Goal: Information Seeking & Learning: Learn about a topic

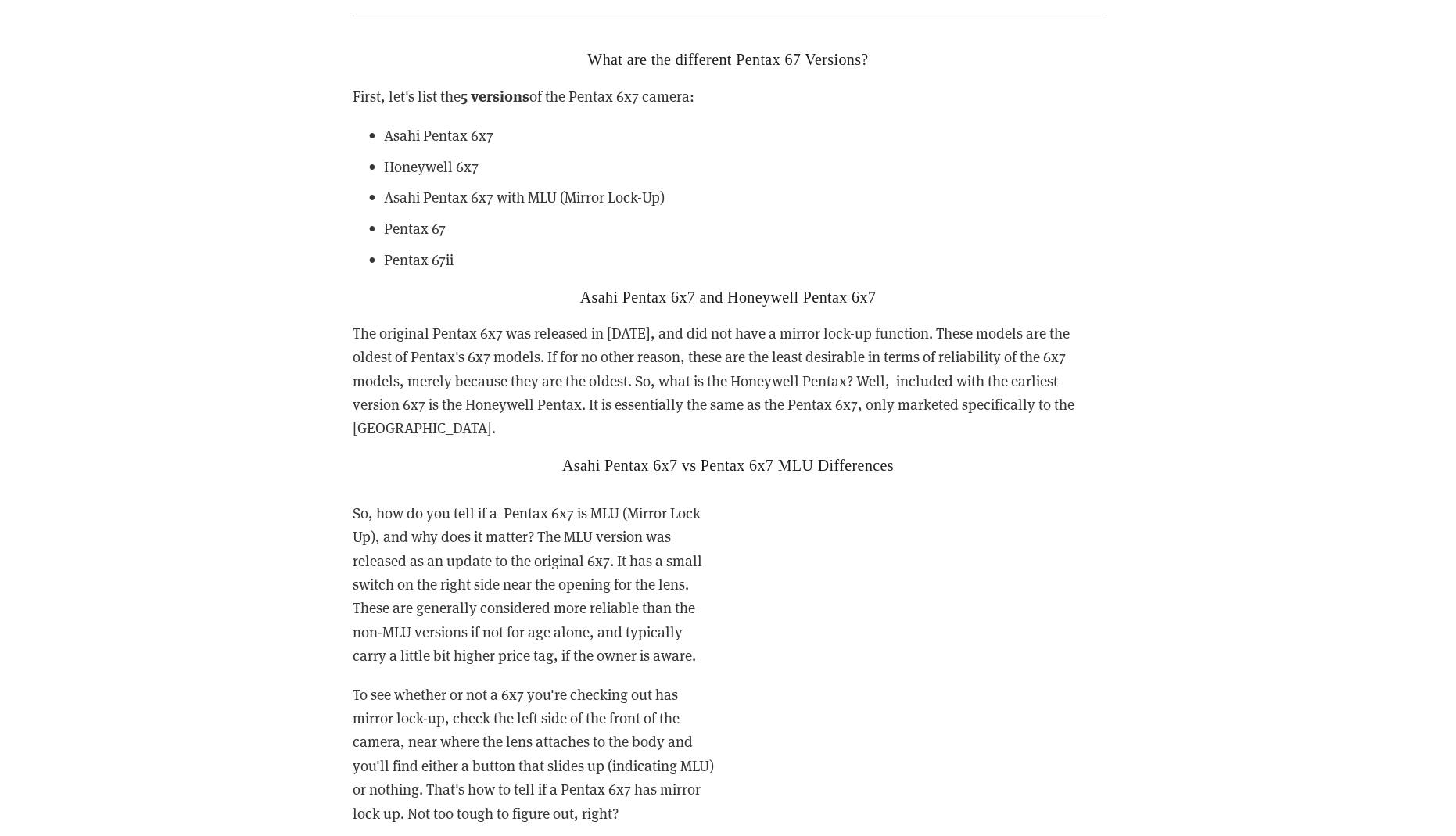
scroll to position [2935, 0]
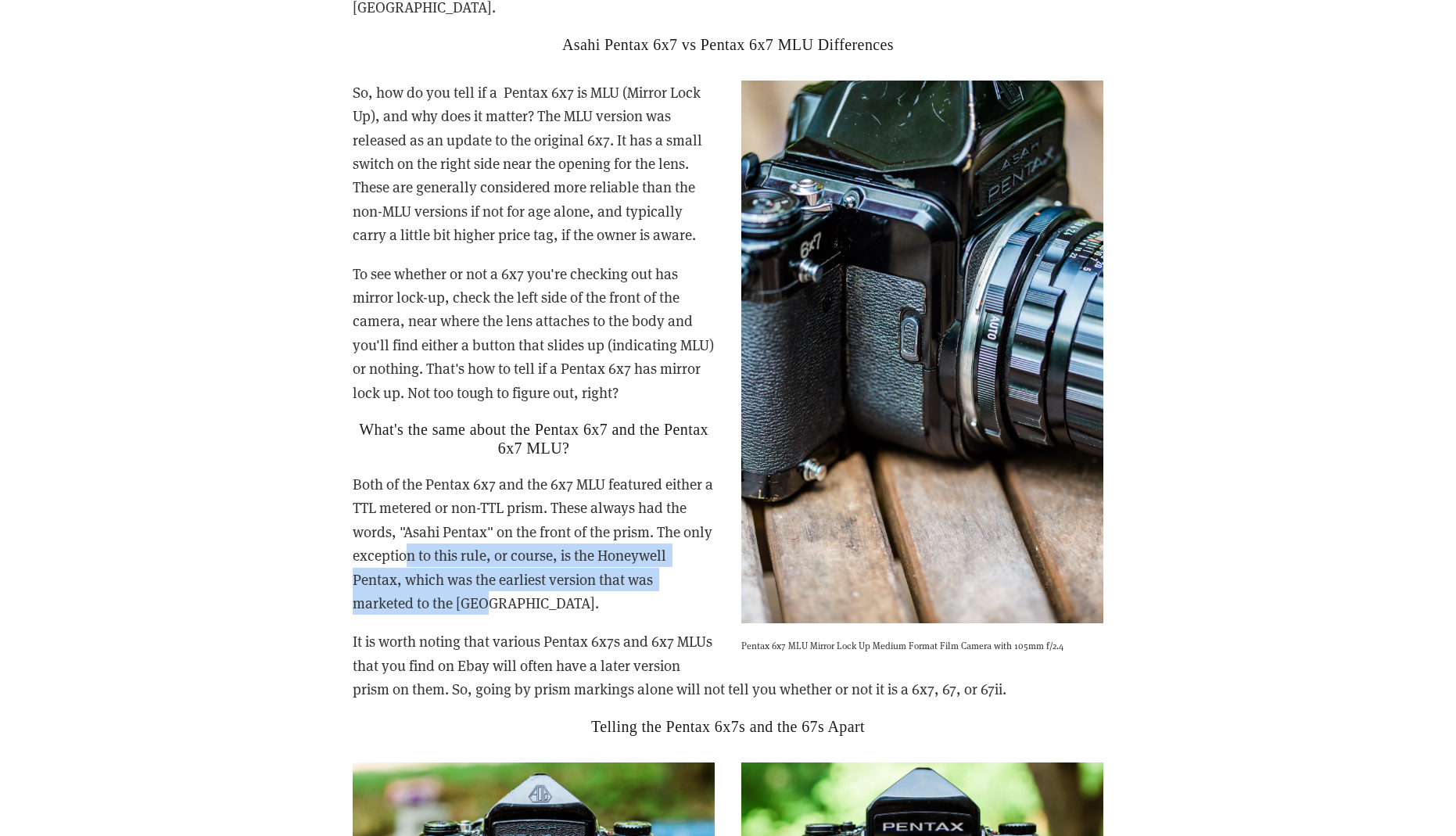
drag, startPoint x: 441, startPoint y: 513, endPoint x: 527, endPoint y: 567, distance: 101.5
click at [527, 567] on p "Both of the Pentax 6x7 and the 6x7 MLU featured either a TTL metered or non-TTL…" at bounding box center [728, 544] width 751 height 143
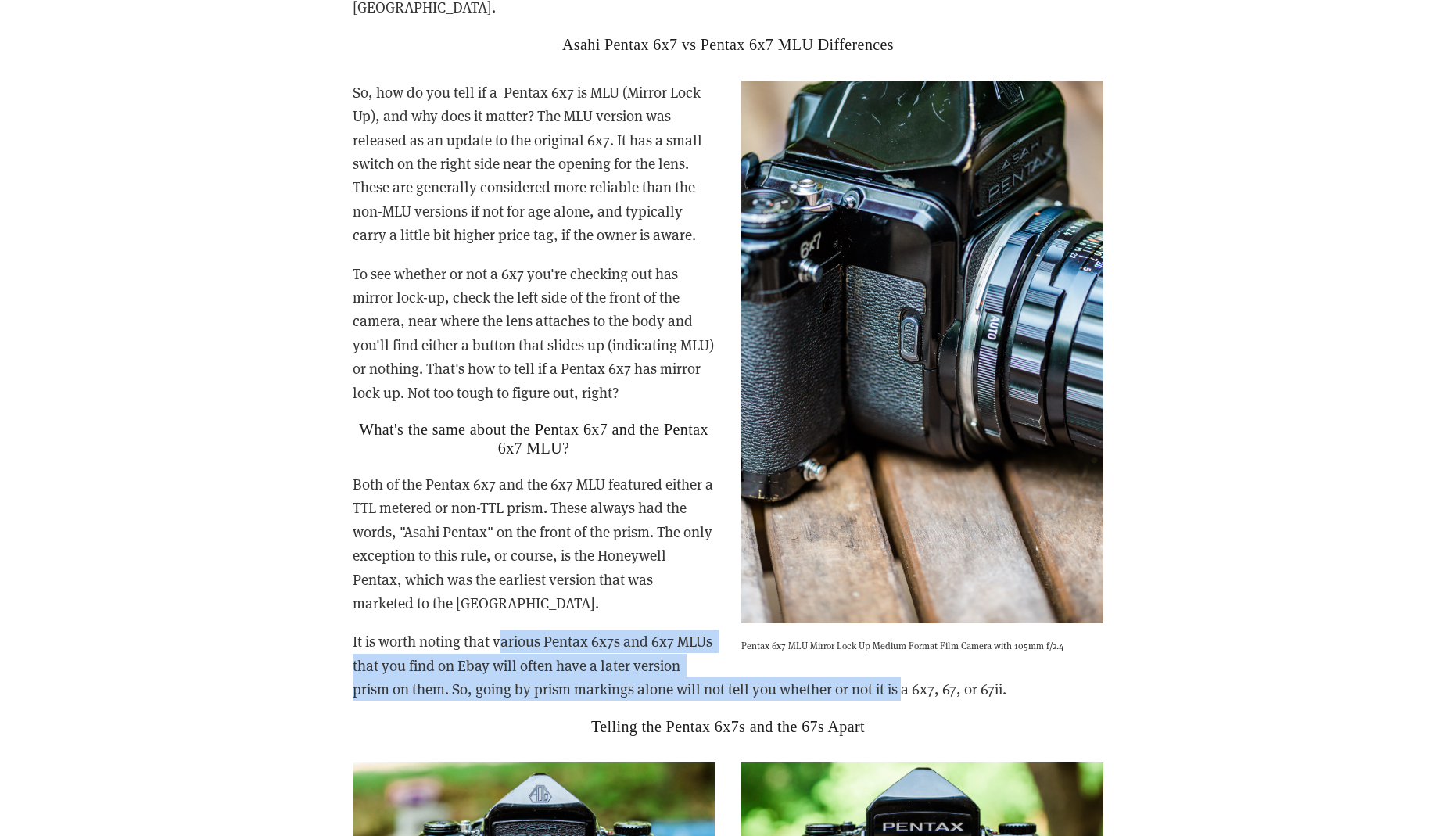
drag, startPoint x: 499, startPoint y: 601, endPoint x: 614, endPoint y: 657, distance: 127.9
click at [616, 663] on p "It is worth noting that various Pentax 6x7s and 6x7 MLUs that you find on Ebay …" at bounding box center [728, 665] width 751 height 71
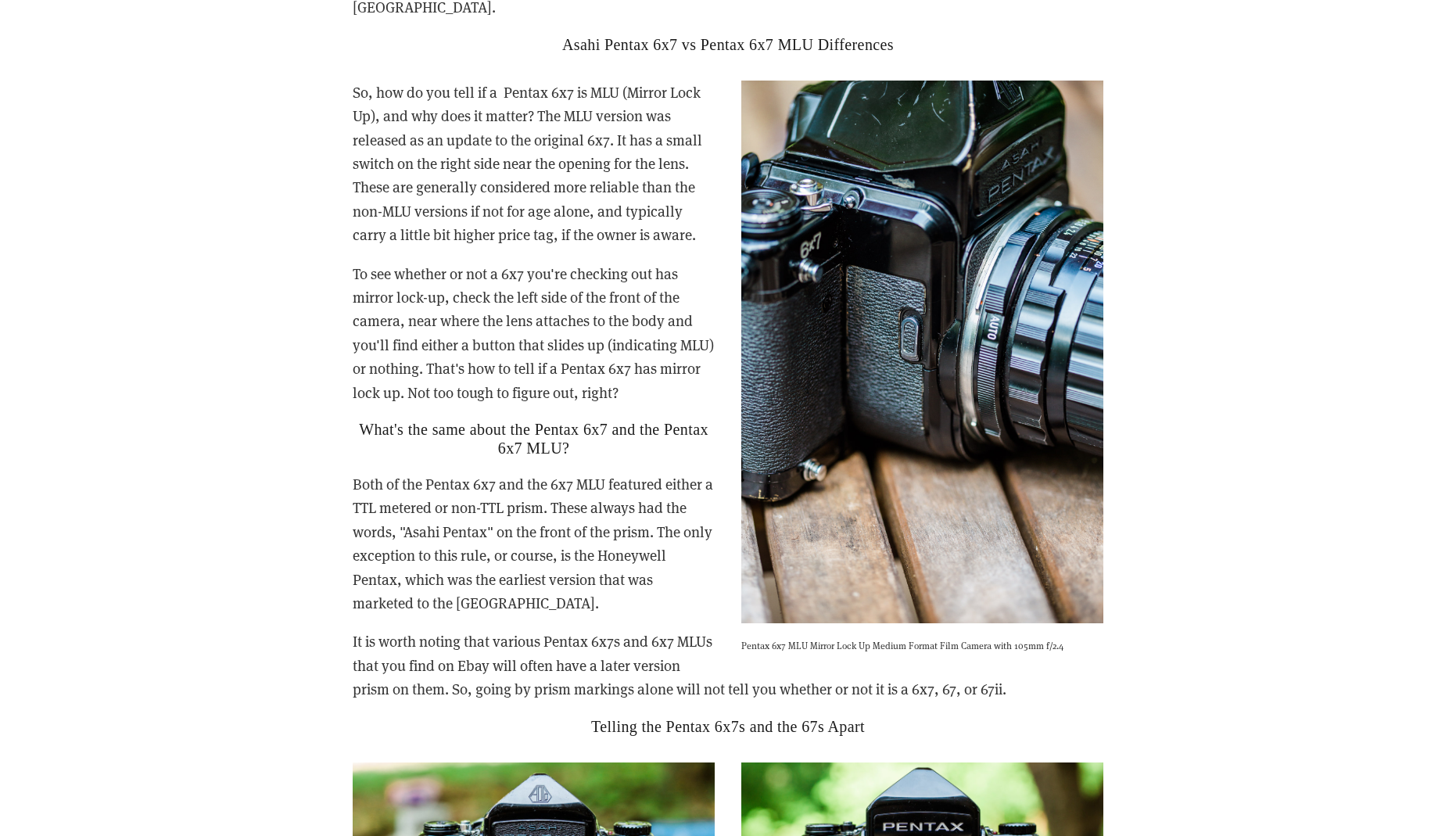
click at [596, 630] on p "It is worth noting that various Pentax 6x7s and 6x7 MLUs that you find on Ebay …" at bounding box center [728, 665] width 751 height 71
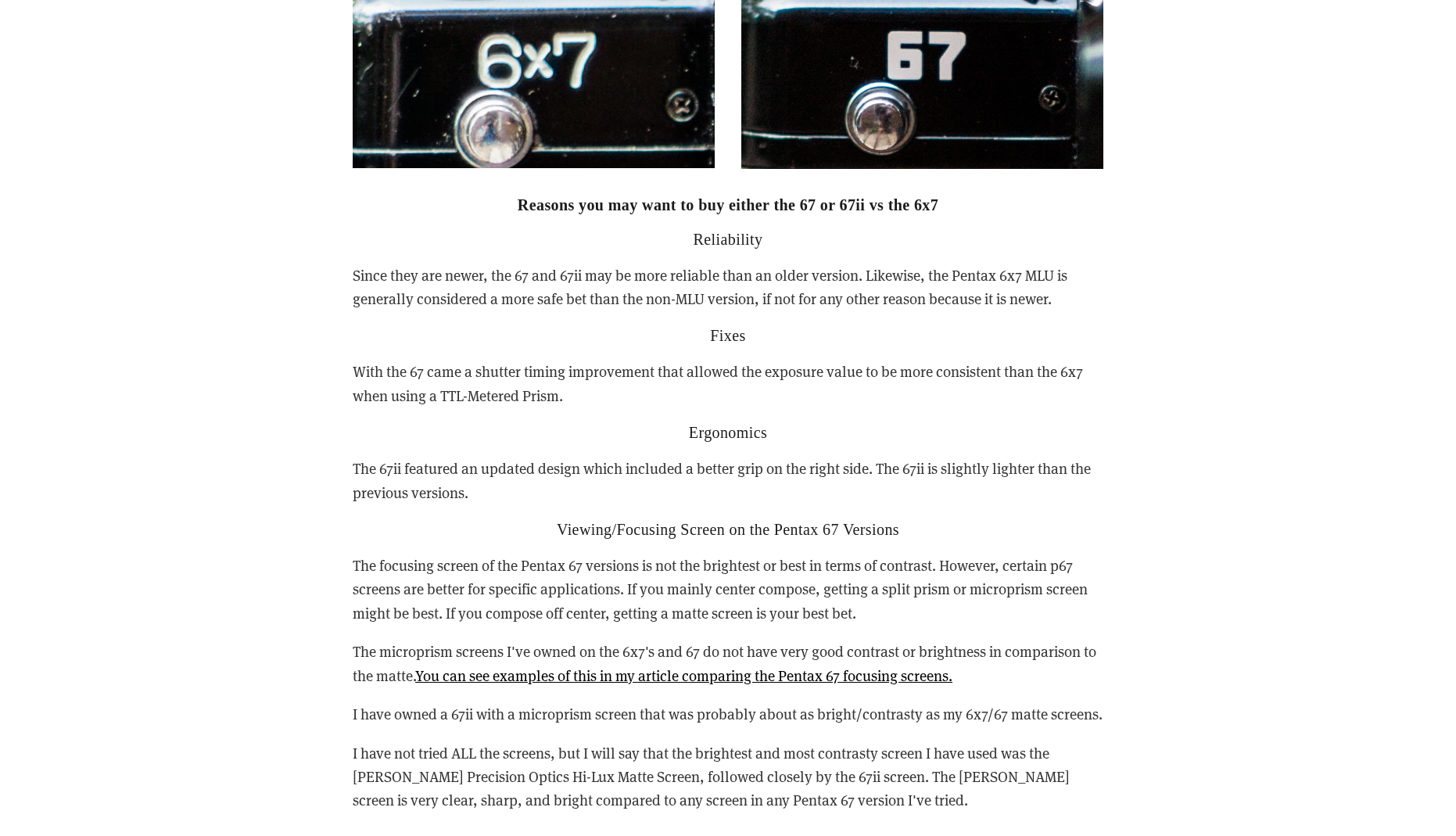
scroll to position [4244, 0]
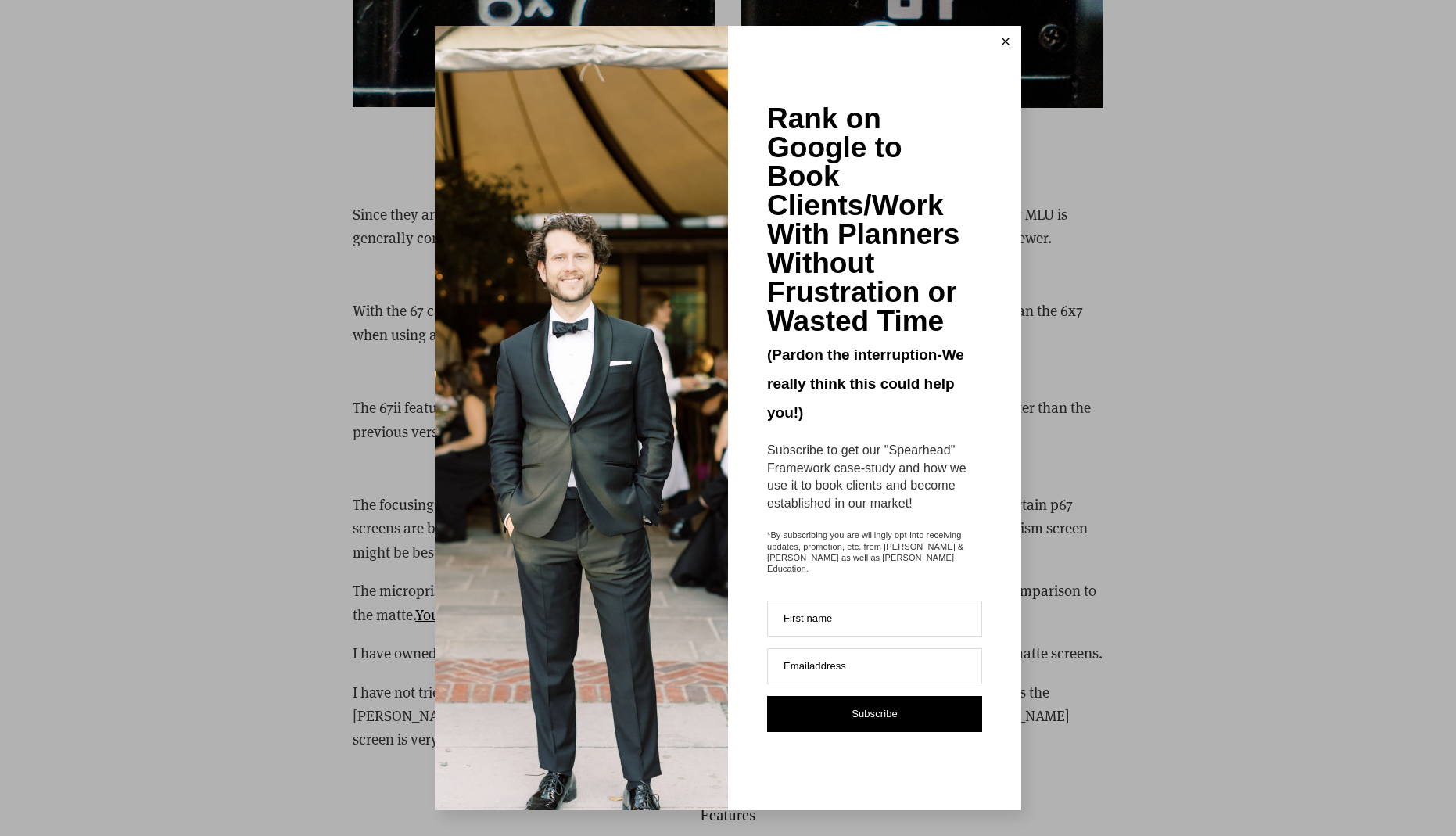
click at [1006, 54] on button at bounding box center [1005, 41] width 31 height 31
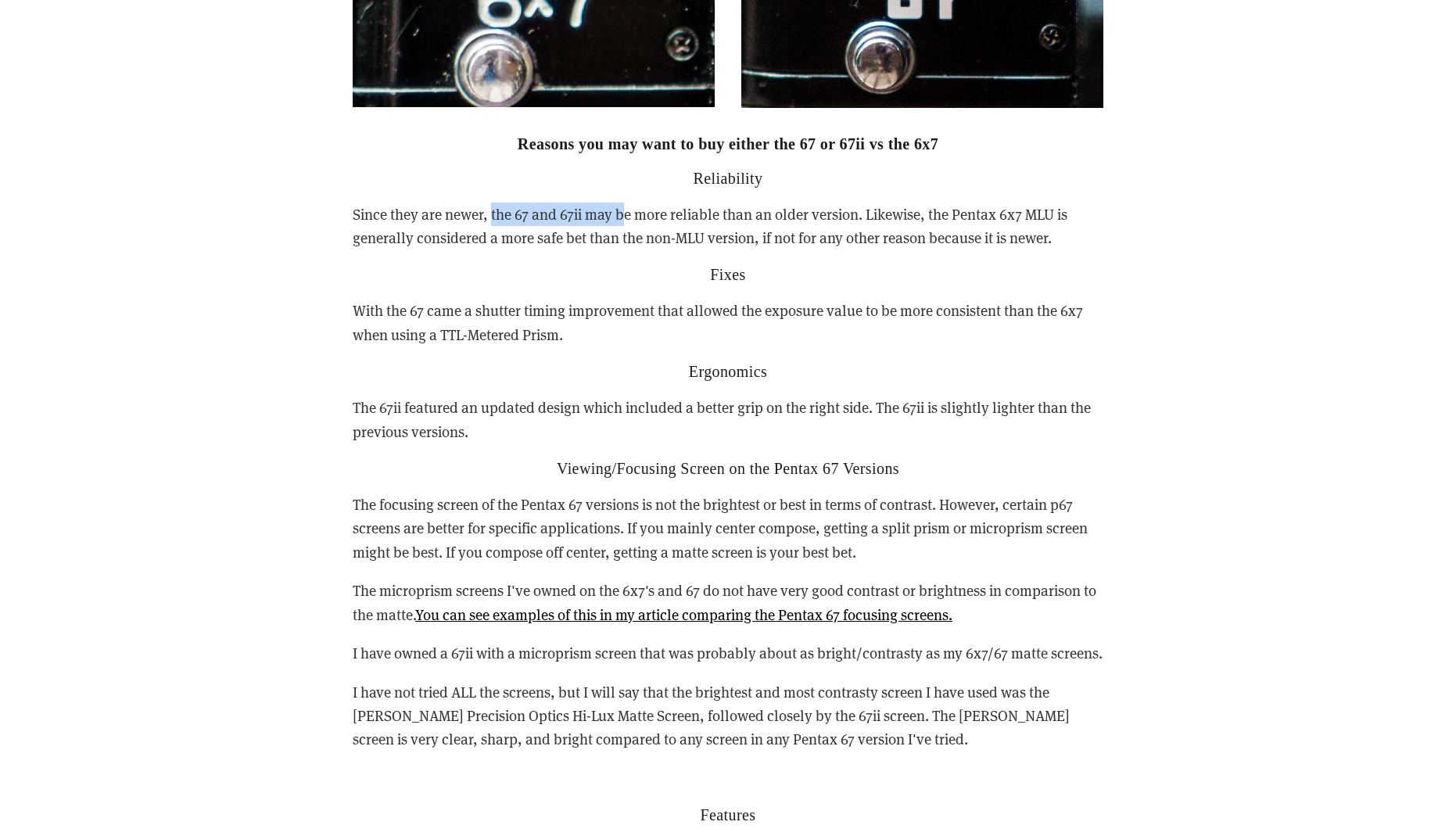
drag, startPoint x: 493, startPoint y: 199, endPoint x: 624, endPoint y: 204, distance: 131.1
click at [624, 204] on p "Since they are newer, the 67 and 67ii may be more reliable than an older versio…" at bounding box center [728, 227] width 751 height 48
click at [662, 203] on p "Since they are newer, the 67 and 67ii may be more reliable than an older versio…" at bounding box center [728, 227] width 751 height 48
click at [645, 203] on p "Since they are newer, the 67 and 67ii may be more reliable than an older versio…" at bounding box center [728, 227] width 751 height 48
click at [923, 203] on p "Since they are newer, the 67 and 67ii may be more reliable than an older versio…" at bounding box center [728, 227] width 751 height 48
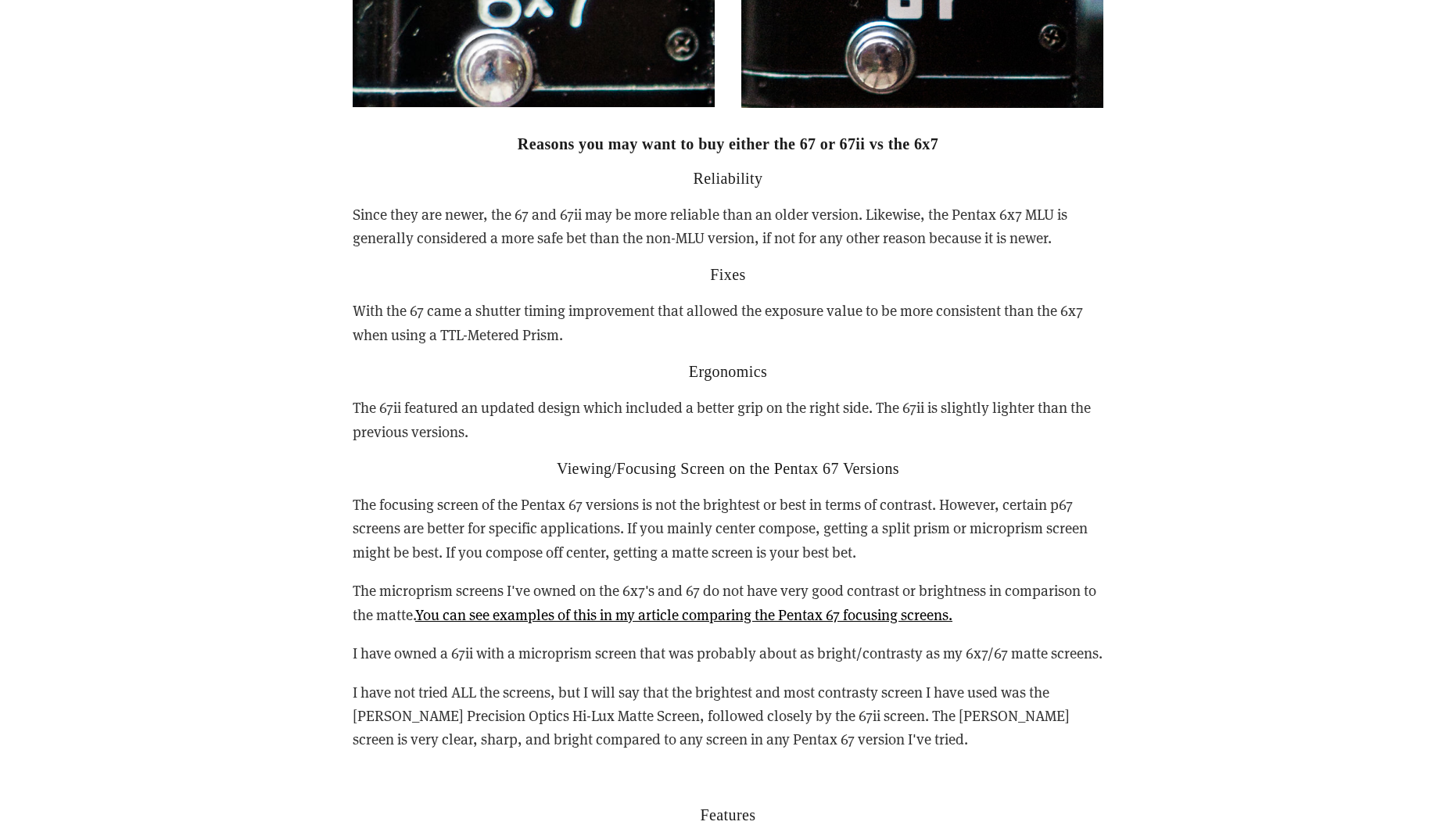
click at [366, 218] on p "Since they are newer, the 67 and 67ii may be more reliable than an older versio…" at bounding box center [728, 227] width 751 height 48
click at [422, 203] on p "Since they are newer, the 67 and 67ii may be more reliable than an older versio…" at bounding box center [728, 227] width 751 height 48
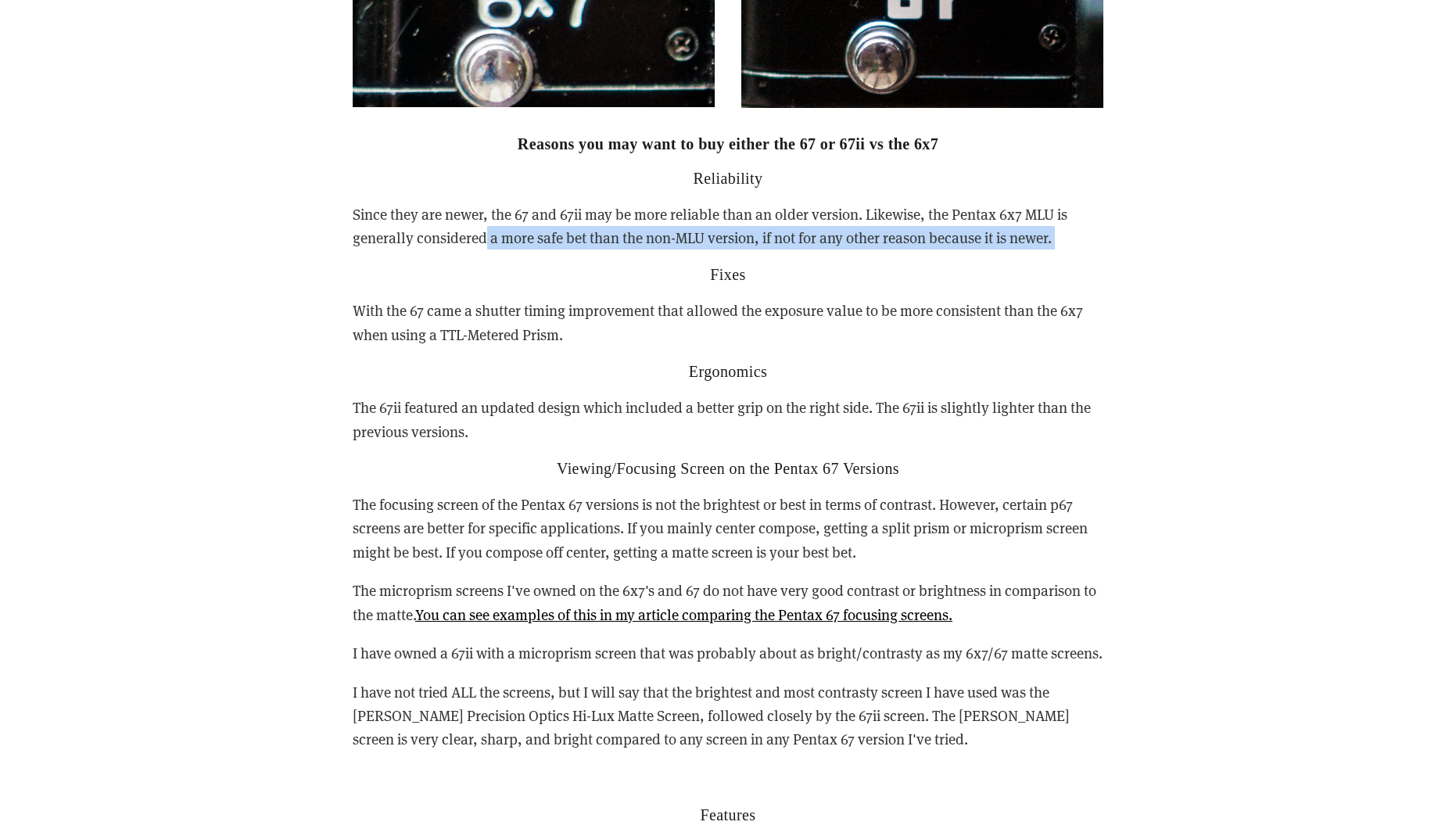
drag, startPoint x: 483, startPoint y: 221, endPoint x: 644, endPoint y: 239, distance: 162.0
drag, startPoint x: 392, startPoint y: 388, endPoint x: 492, endPoint y: 401, distance: 100.8
click at [492, 401] on p "The 67ii featured an updated design which included a better grip on the right s…" at bounding box center [728, 420] width 751 height 48
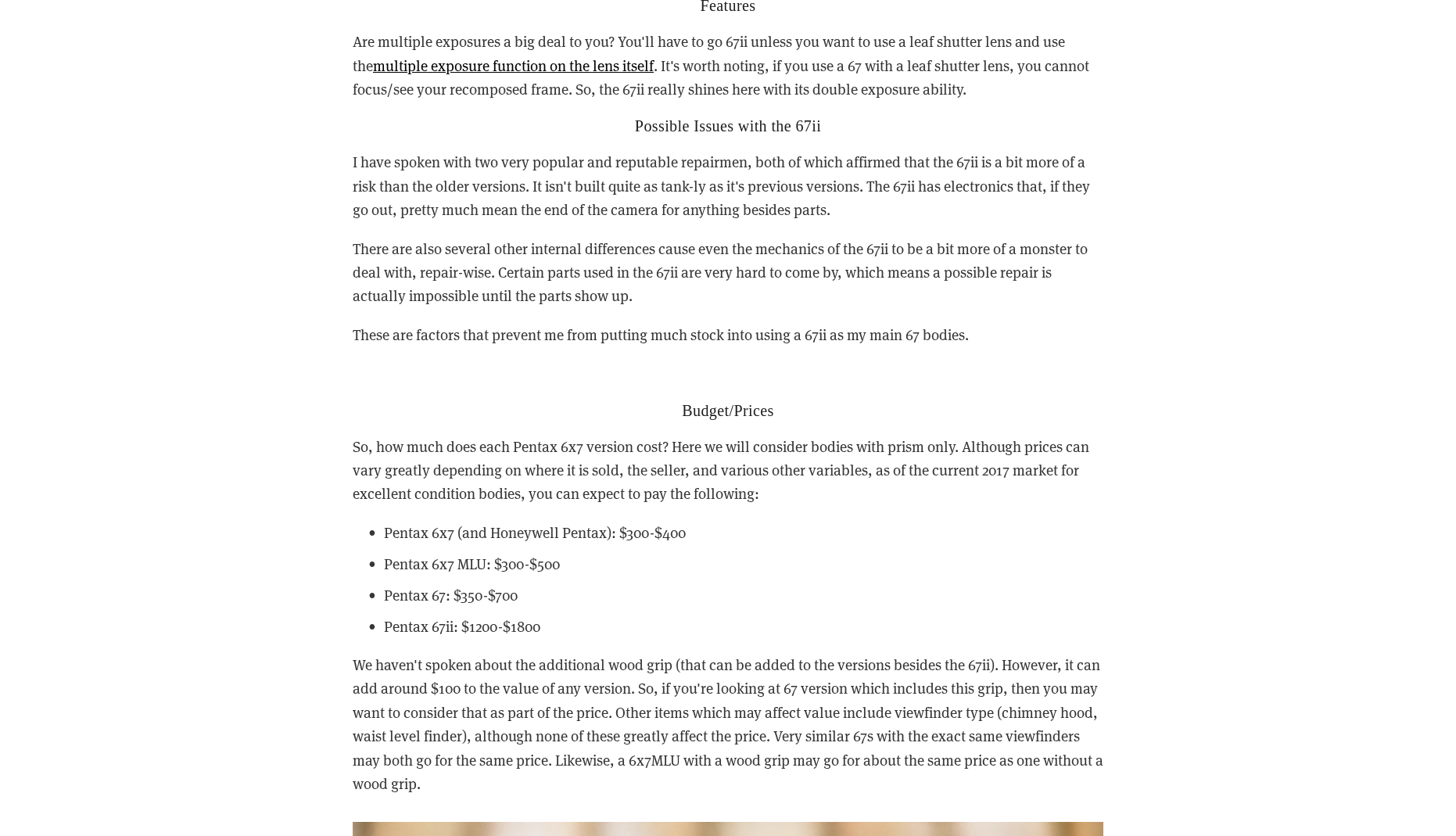
scroll to position [5086, 0]
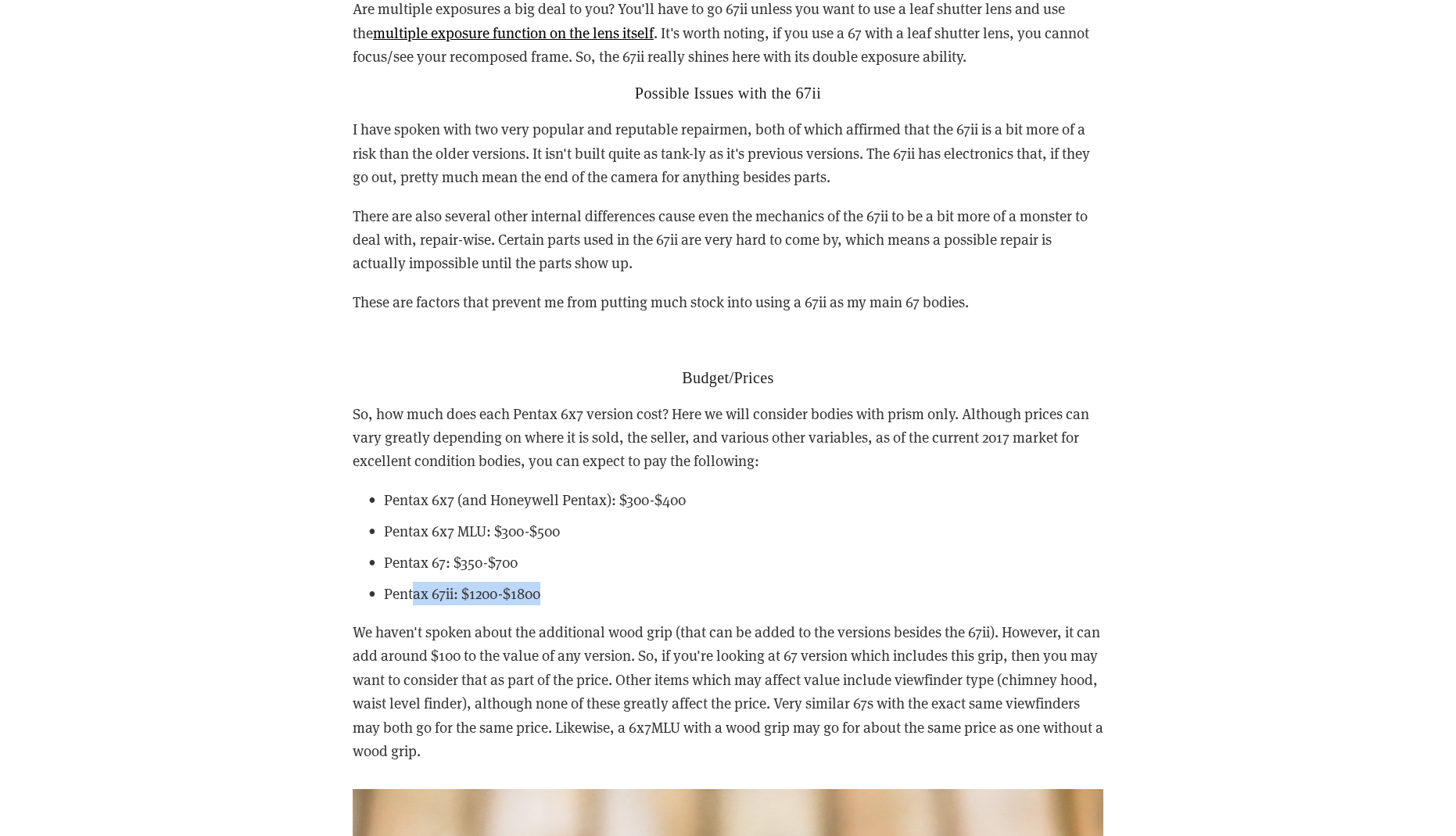
drag, startPoint x: 553, startPoint y: 569, endPoint x: 380, endPoint y: 568, distance: 173.0
click at [384, 582] on p "Pentax 67ii: $1200-$1800" at bounding box center [744, 593] width 720 height 23
drag, startPoint x: 535, startPoint y: 540, endPoint x: 387, endPoint y: 542, distance: 148.0
click at [387, 551] on p "Pentax 67: $350-$700" at bounding box center [744, 562] width 720 height 23
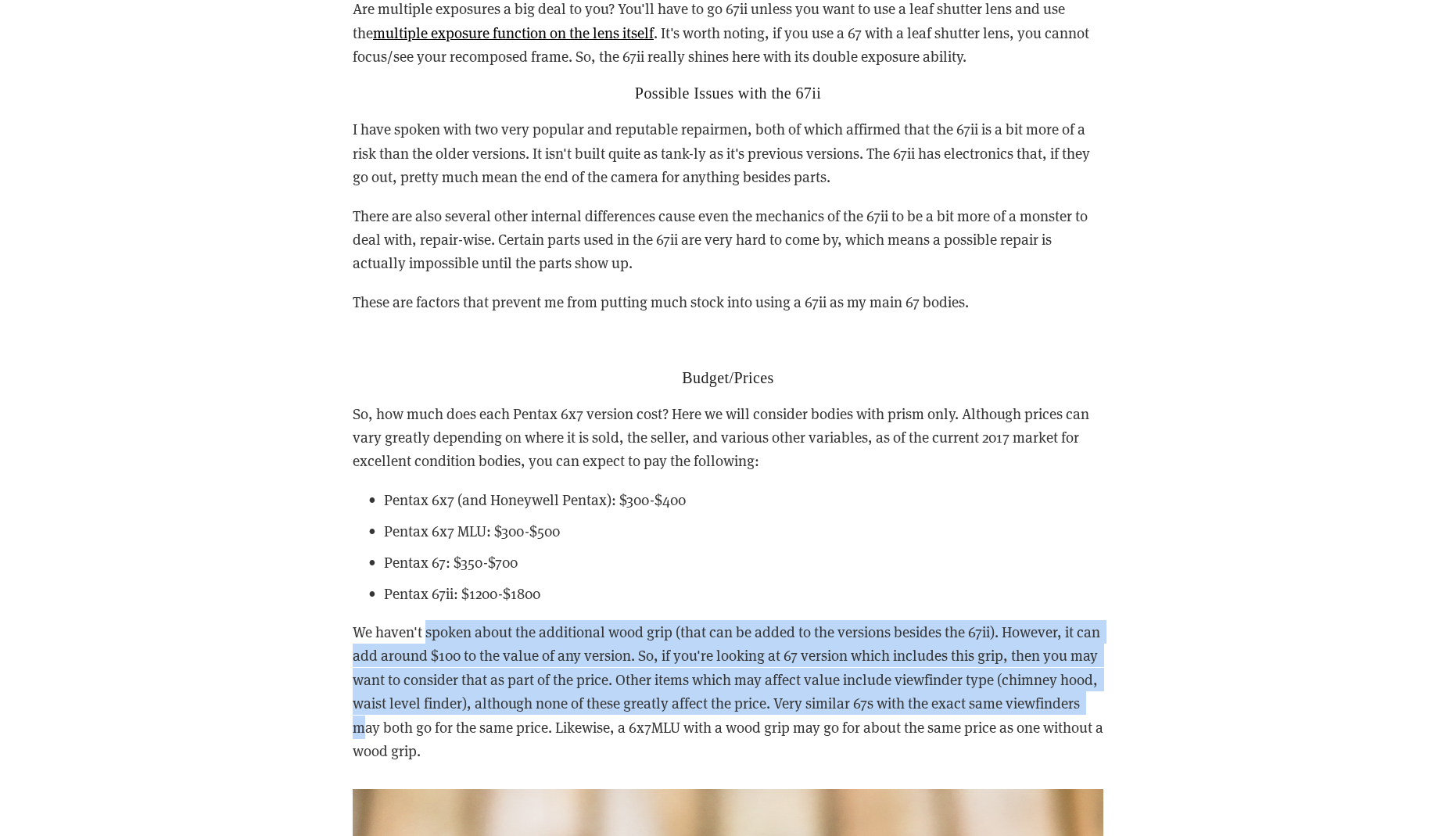
drag, startPoint x: 426, startPoint y: 613, endPoint x: 439, endPoint y: 693, distance: 81.0
click at [439, 693] on p "We haven't spoken about the additional wood grip (that can be added to the vers…" at bounding box center [728, 692] width 751 height 143
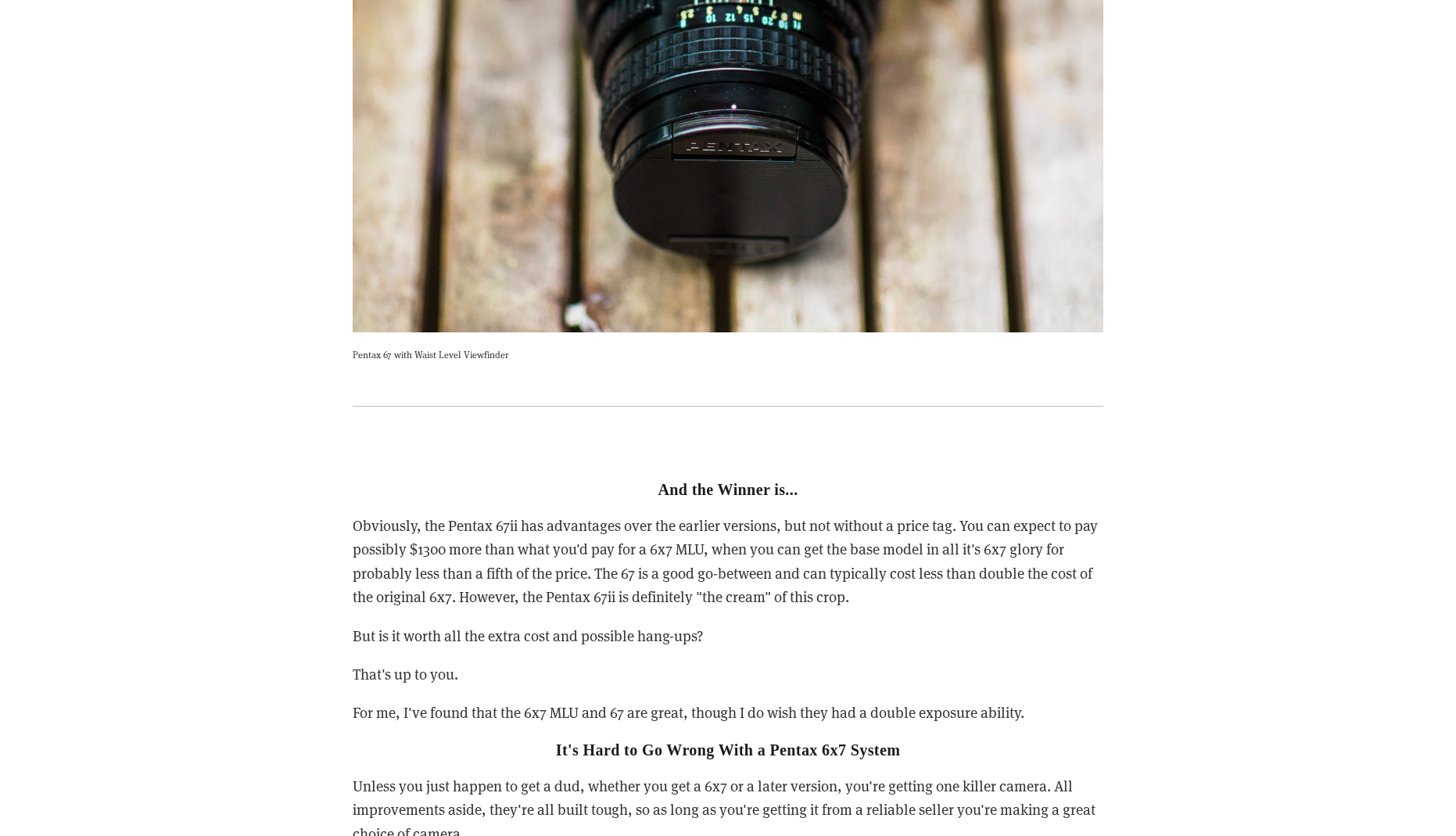
scroll to position [6502, 0]
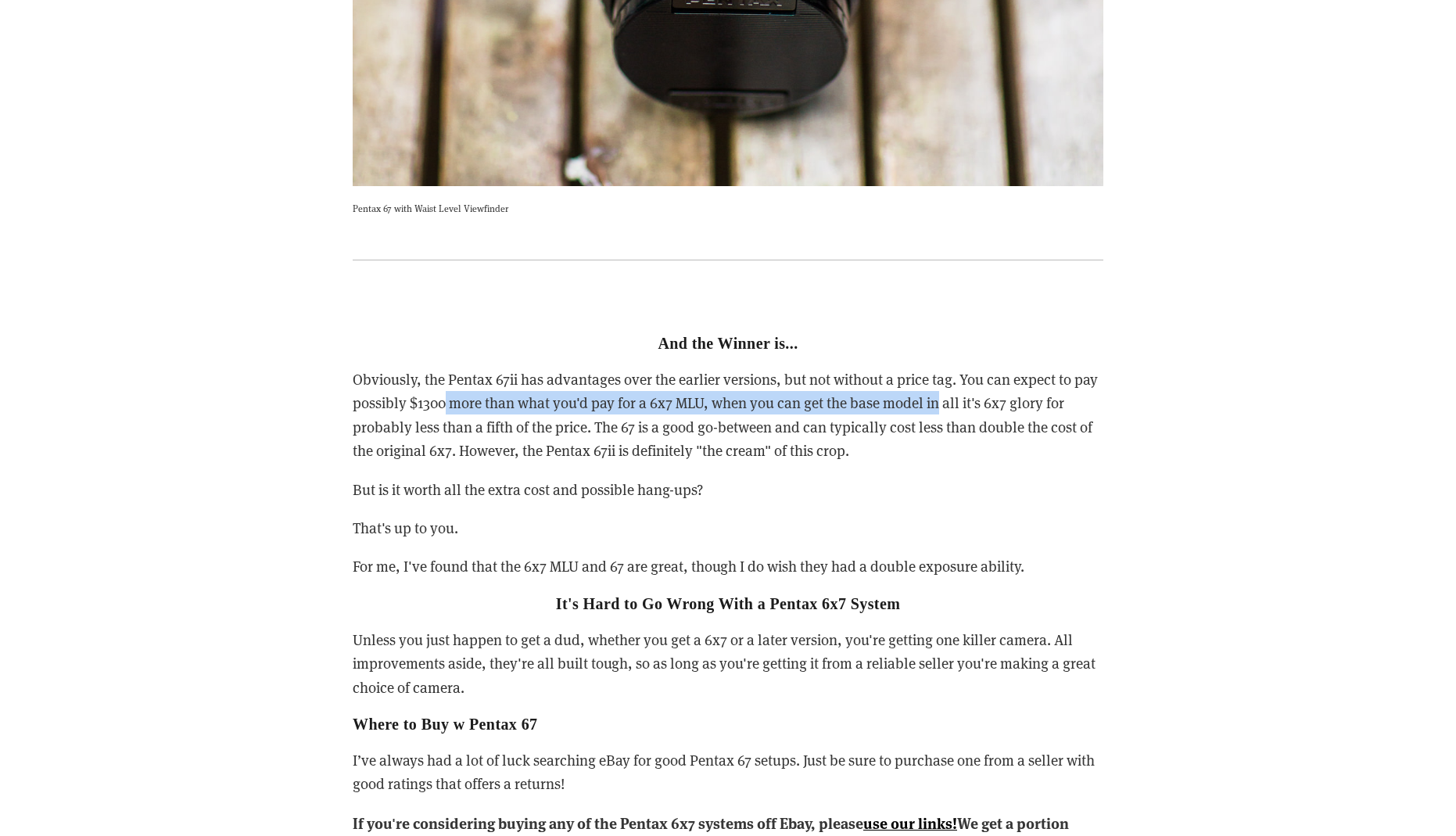
drag, startPoint x: 442, startPoint y: 363, endPoint x: 942, endPoint y: 379, distance: 500.3
click at [942, 379] on p "Obviously, the Pentax 67ii has advantages over the earlier versions, but not wi…" at bounding box center [728, 415] width 751 height 95
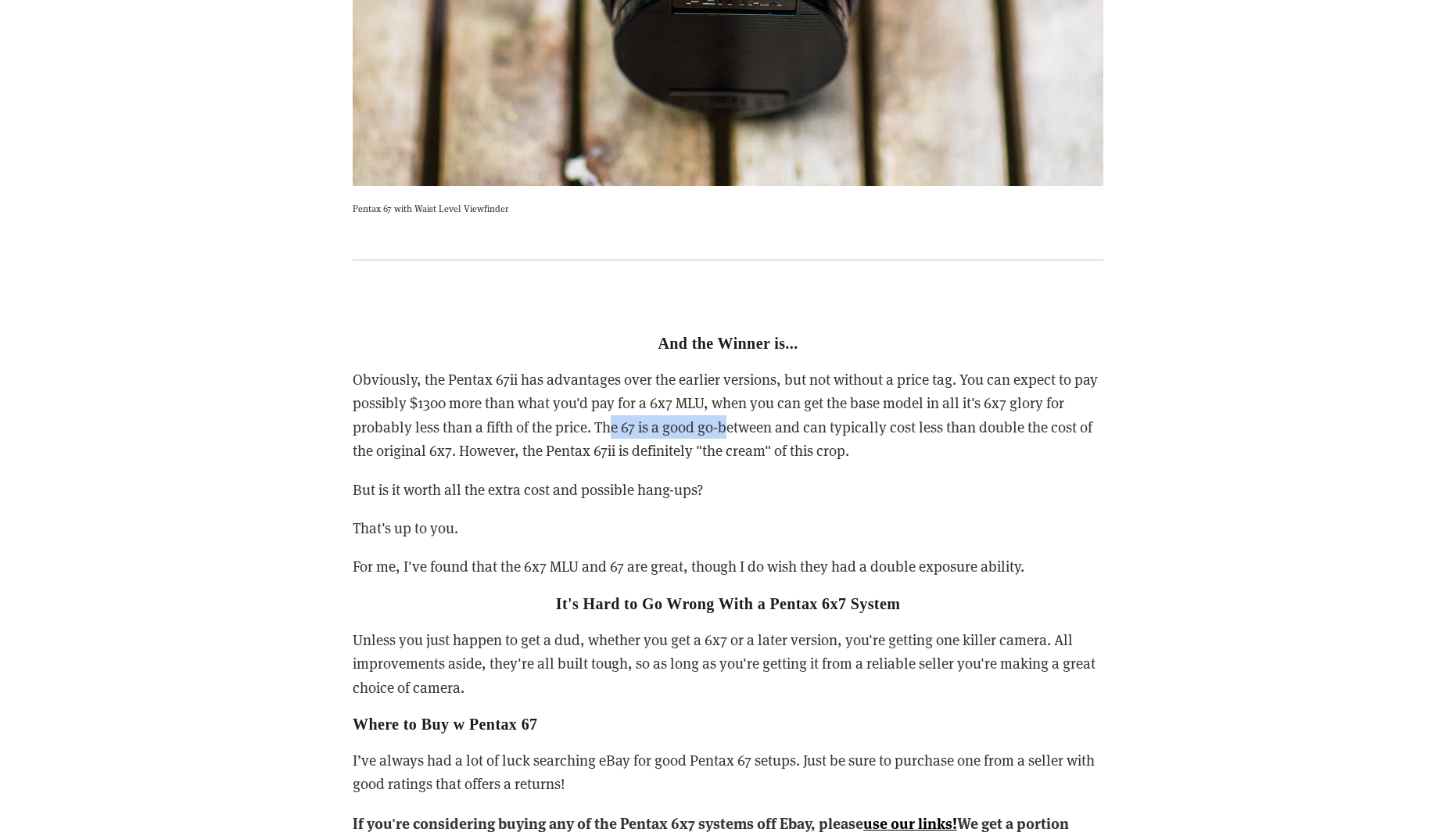
drag, startPoint x: 625, startPoint y: 394, endPoint x: 726, endPoint y: 400, distance: 101.2
click at [726, 400] on p "Obviously, the Pentax 67ii has advantages over the earlier versions, but not wi…" at bounding box center [728, 415] width 751 height 95
drag, startPoint x: 603, startPoint y: 421, endPoint x: 870, endPoint y: 425, distance: 267.0
click at [870, 425] on p "Obviously, the Pentax 67ii has advantages over the earlier versions, but not wi…" at bounding box center [728, 415] width 751 height 95
drag, startPoint x: 403, startPoint y: 538, endPoint x: 603, endPoint y: 537, distance: 200.0
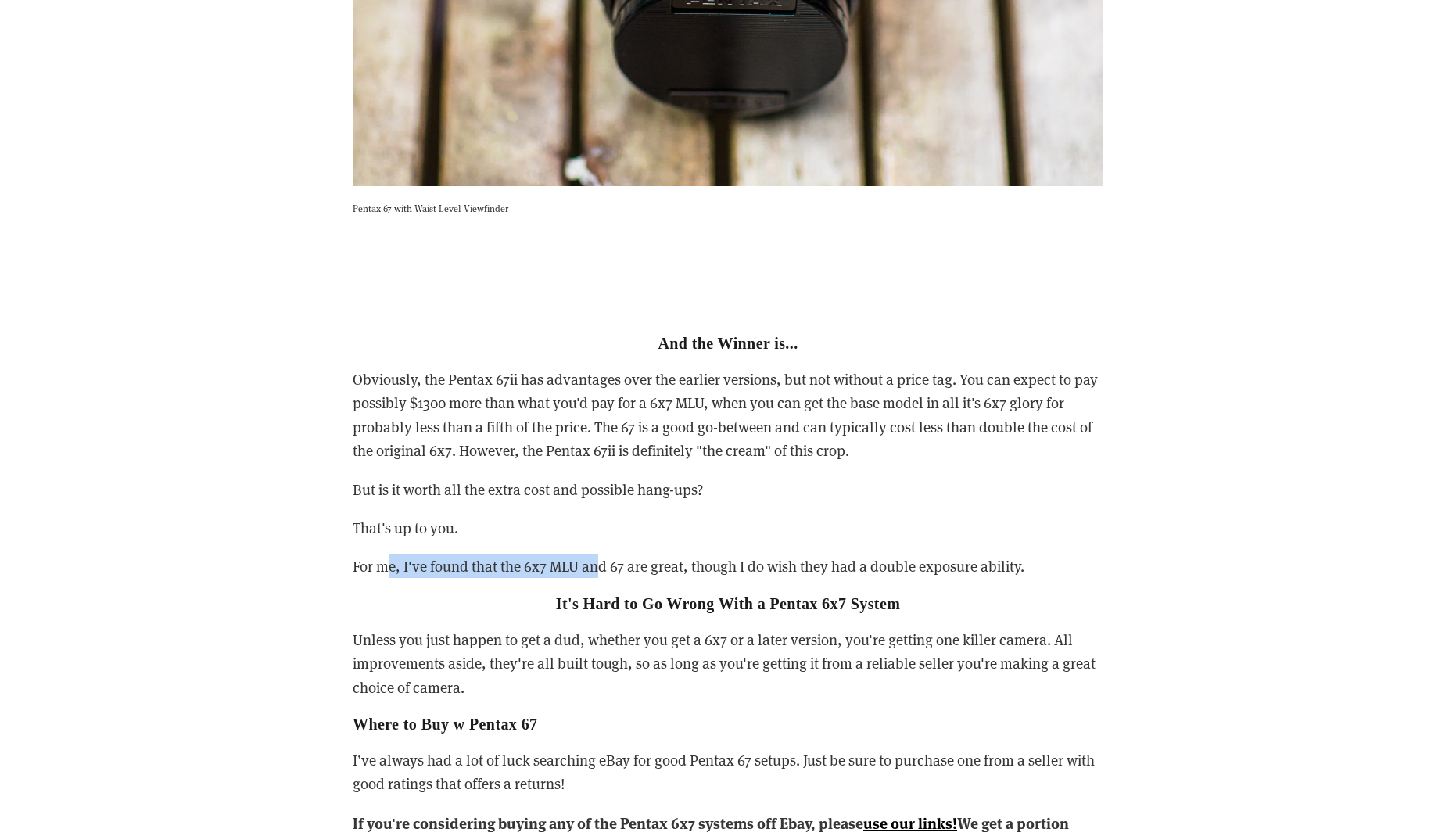
click at [603, 554] on p "For me, I've found that the 6x7 MLU and 67 are great, though I do wish they had…" at bounding box center [728, 565] width 751 height 23
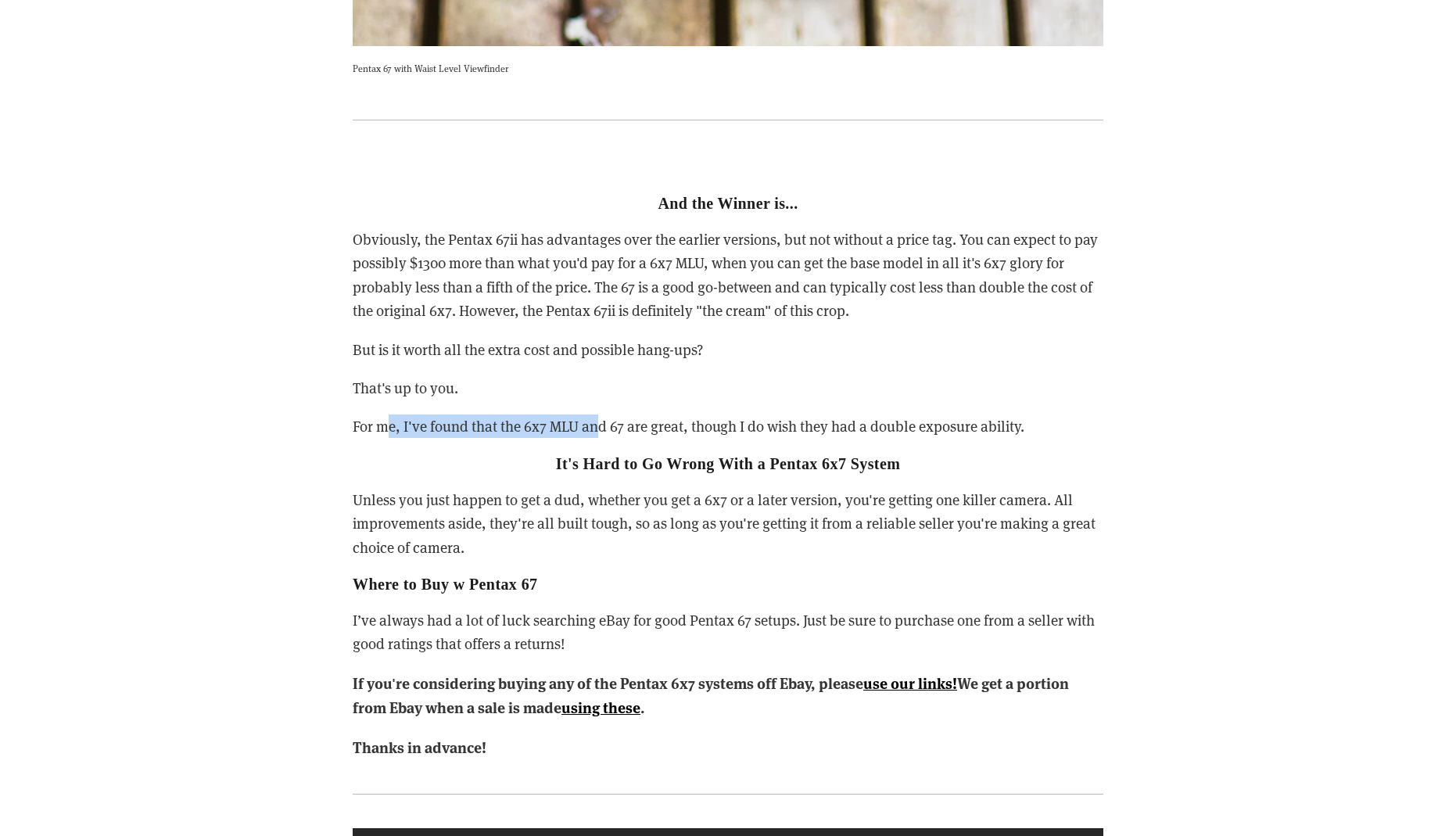
scroll to position [6642, 0]
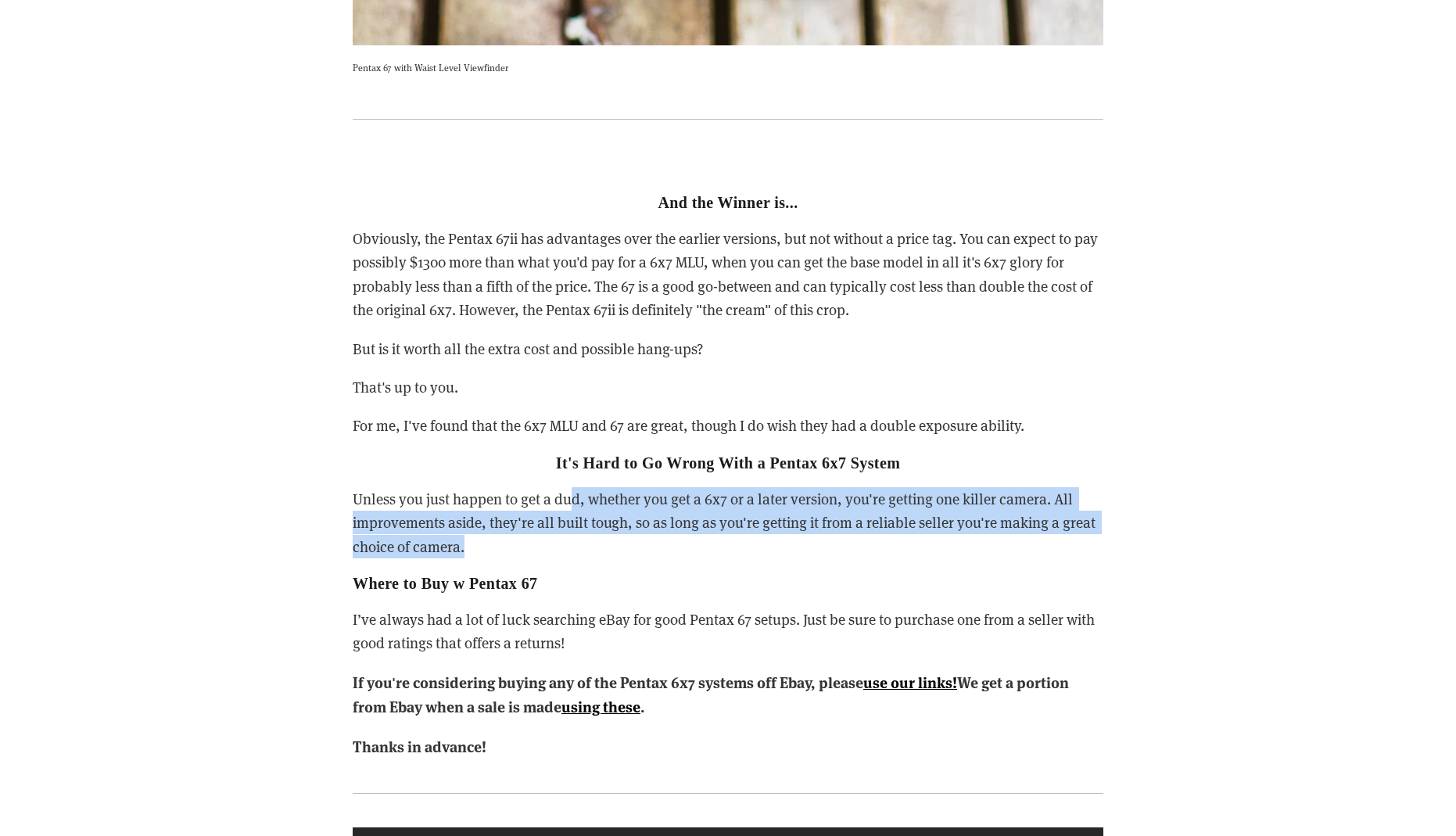
drag, startPoint x: 568, startPoint y: 464, endPoint x: 574, endPoint y: 501, distance: 37.5
click at [574, 501] on p "Unless you just happen to get a dud, whether you get a 6x7 or a later version, …" at bounding box center [728, 522] width 751 height 71
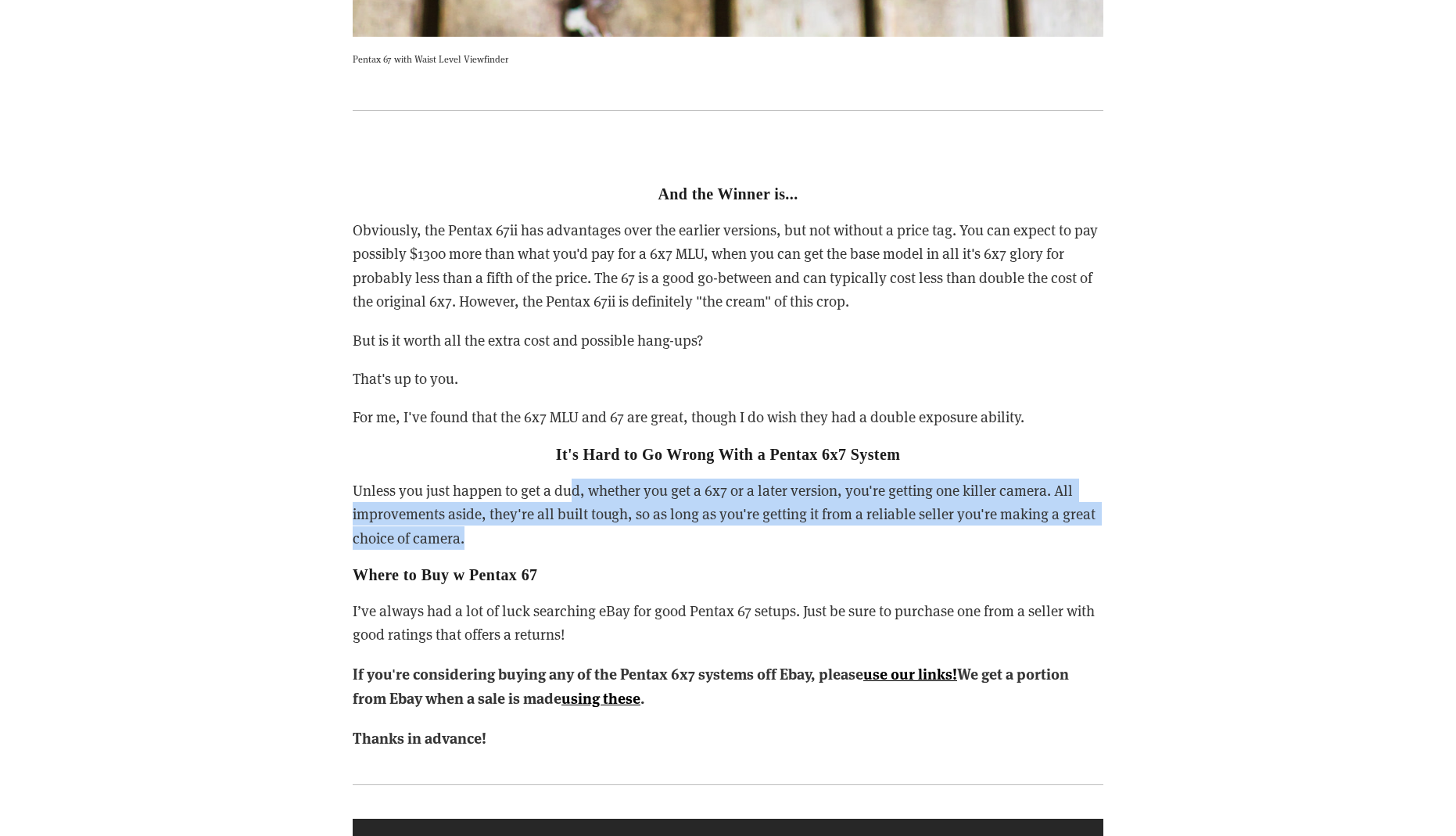
scroll to position [6653, 0]
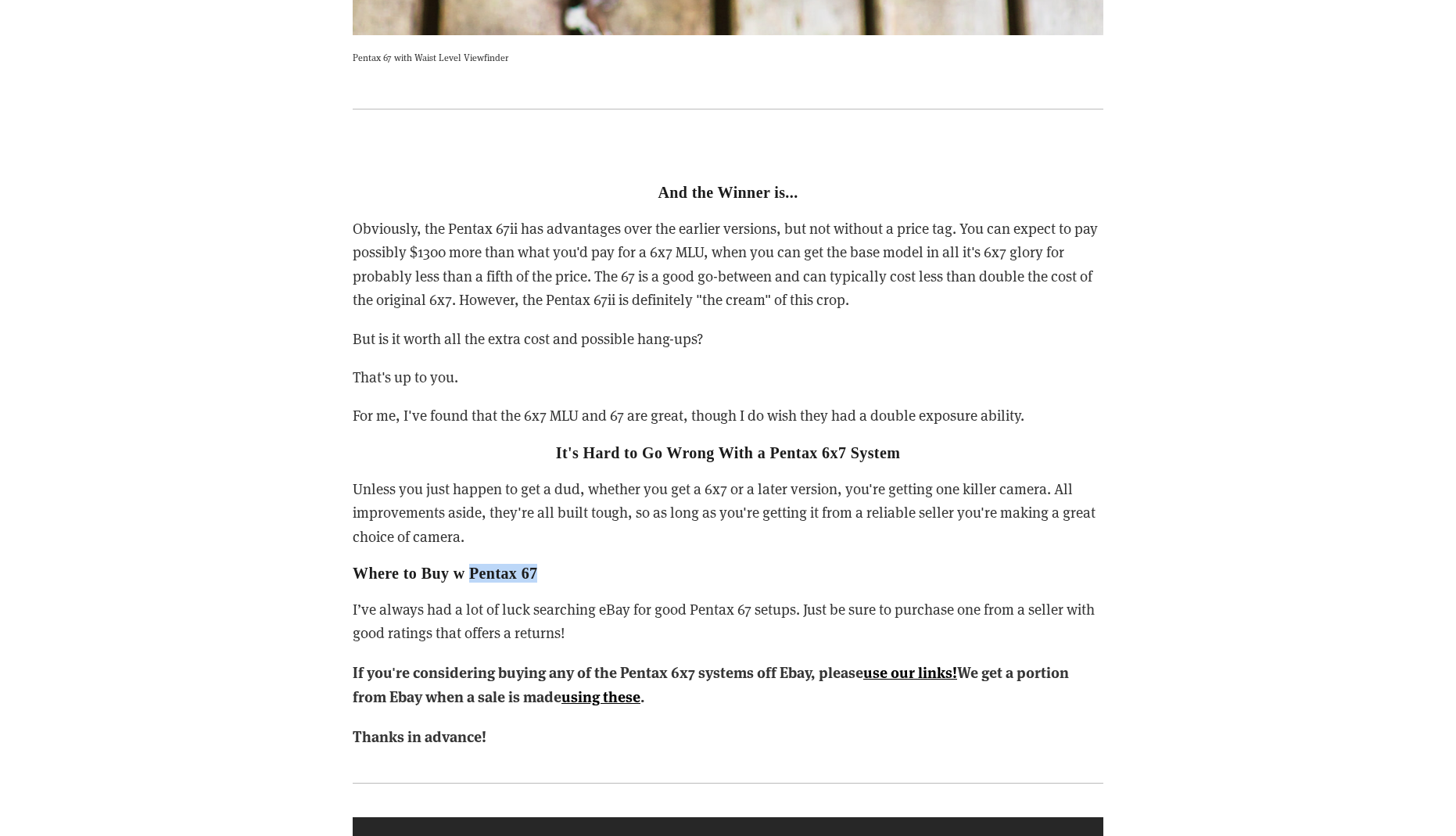
drag, startPoint x: 549, startPoint y: 537, endPoint x: 471, endPoint y: 540, distance: 78.1
click at [471, 564] on h2 "Where to Buy w Pentax 67" at bounding box center [728, 573] width 751 height 18
copy strong "Pentax 67"
